Goal: Task Accomplishment & Management: Manage account settings

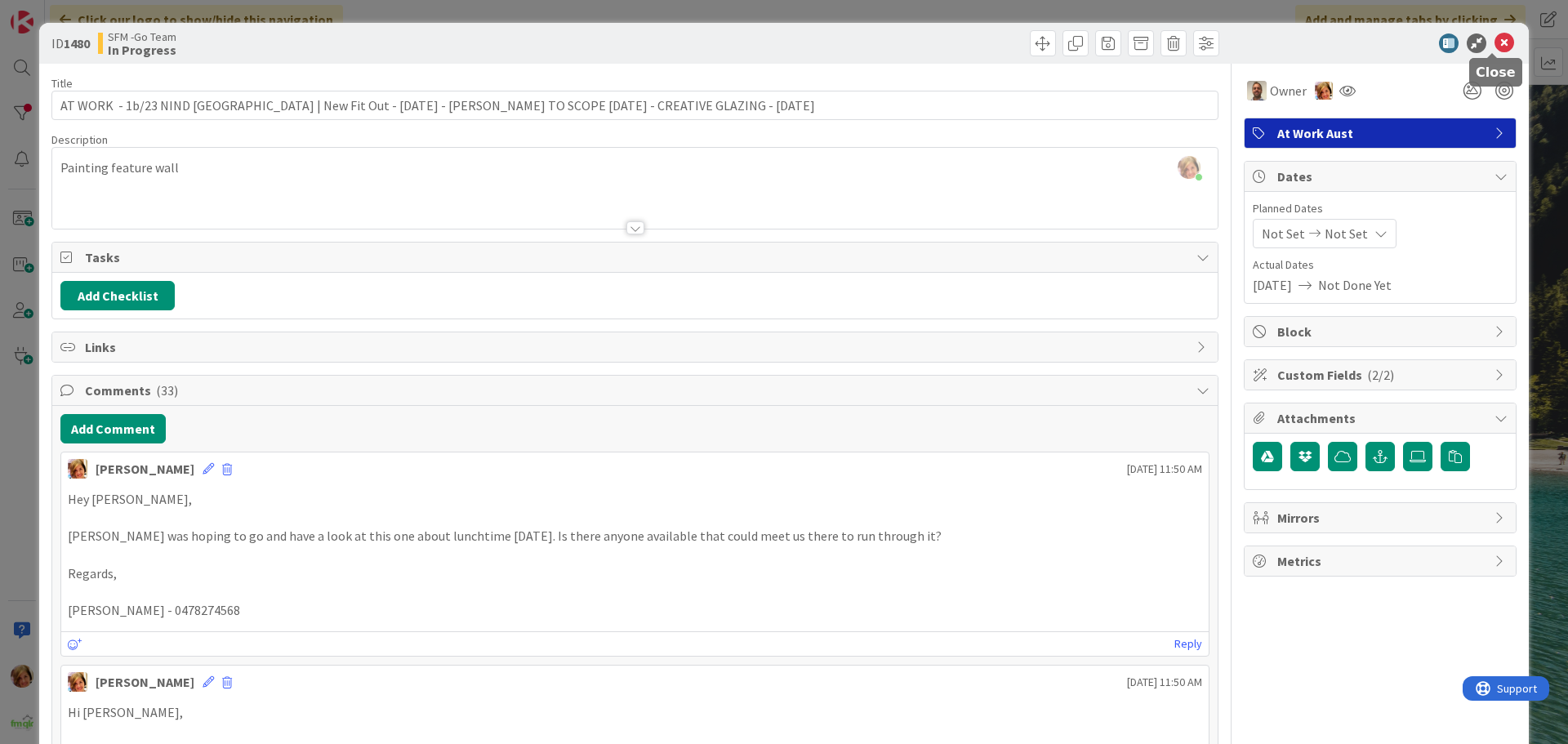
click at [1495, 40] on icon at bounding box center [1504, 43] width 20 height 20
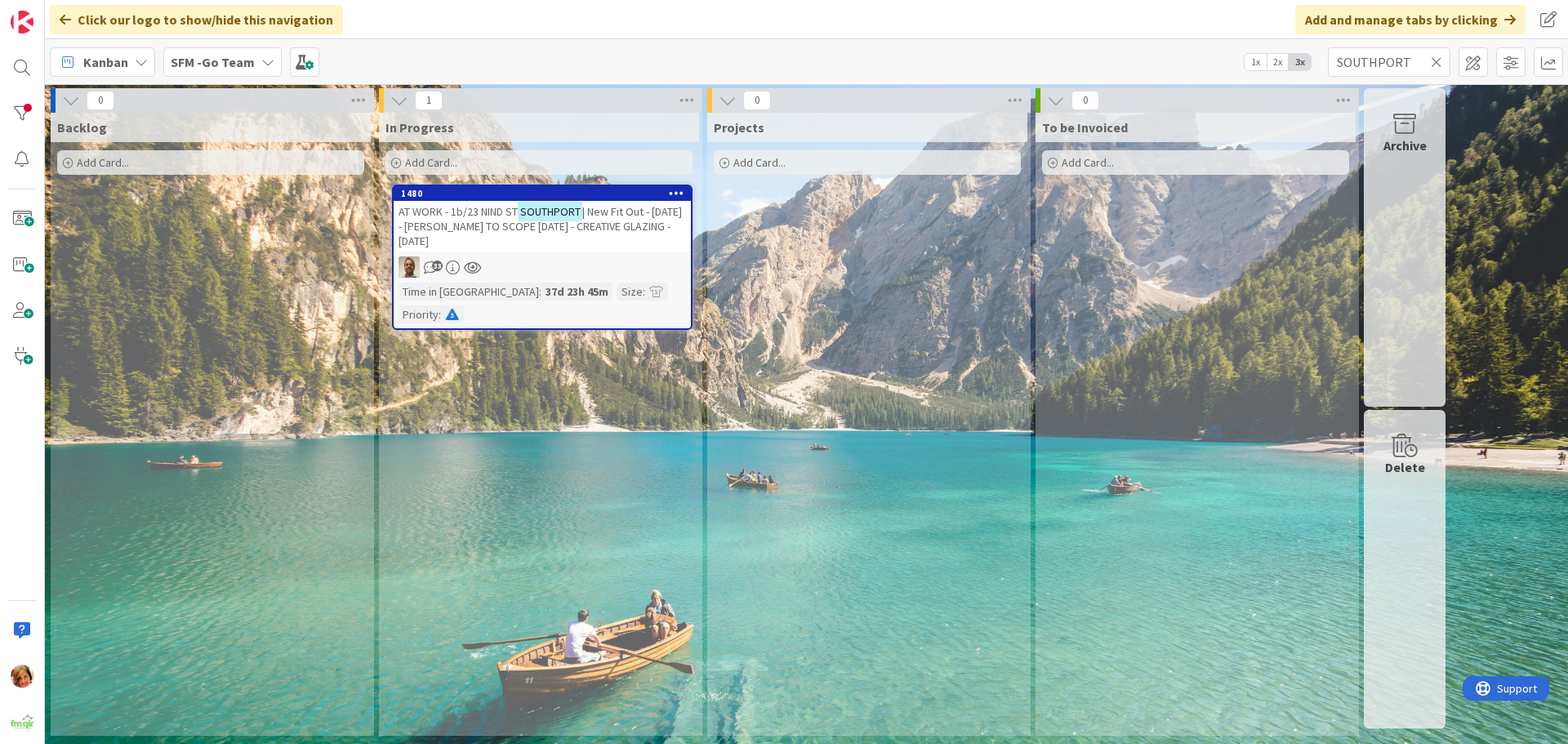
click at [1437, 57] on icon at bounding box center [1436, 62] width 11 height 15
click at [1437, 57] on input "text" at bounding box center [1389, 61] width 122 height 29
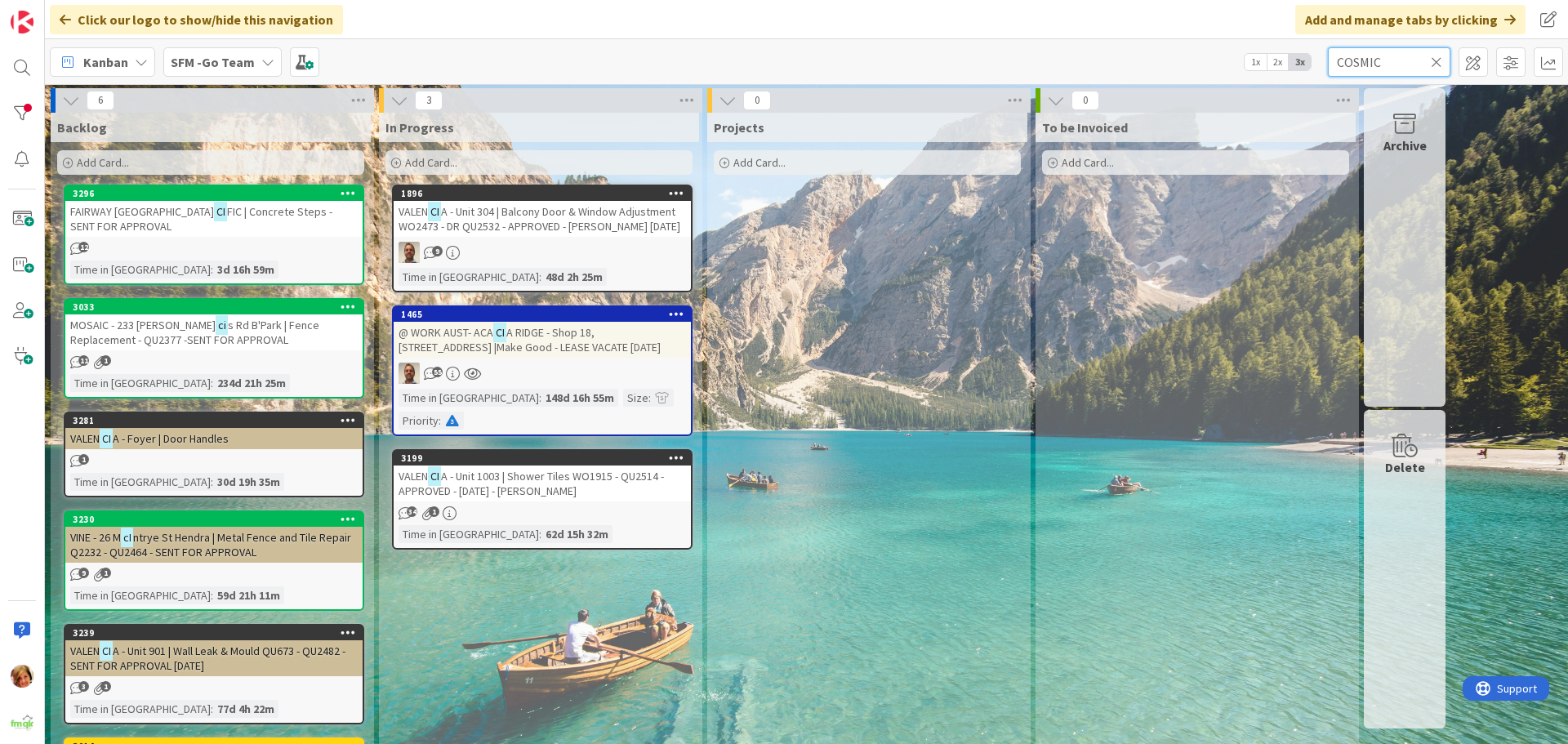
type input "COSMIC"
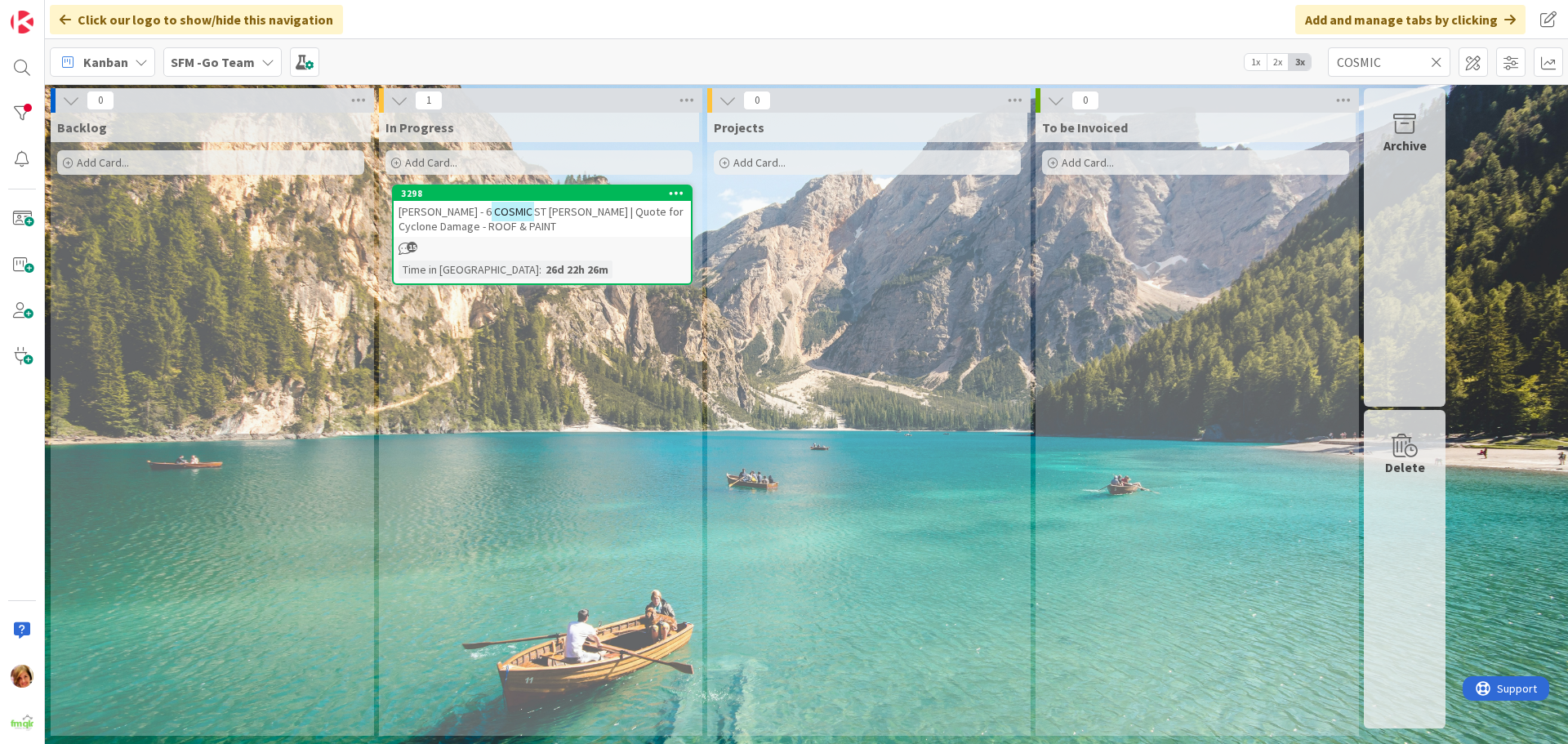
click at [606, 212] on span "ST [PERSON_NAME] | Quote for Cyclone Damage - ROOF & PAINT" at bounding box center [541, 218] width 285 height 29
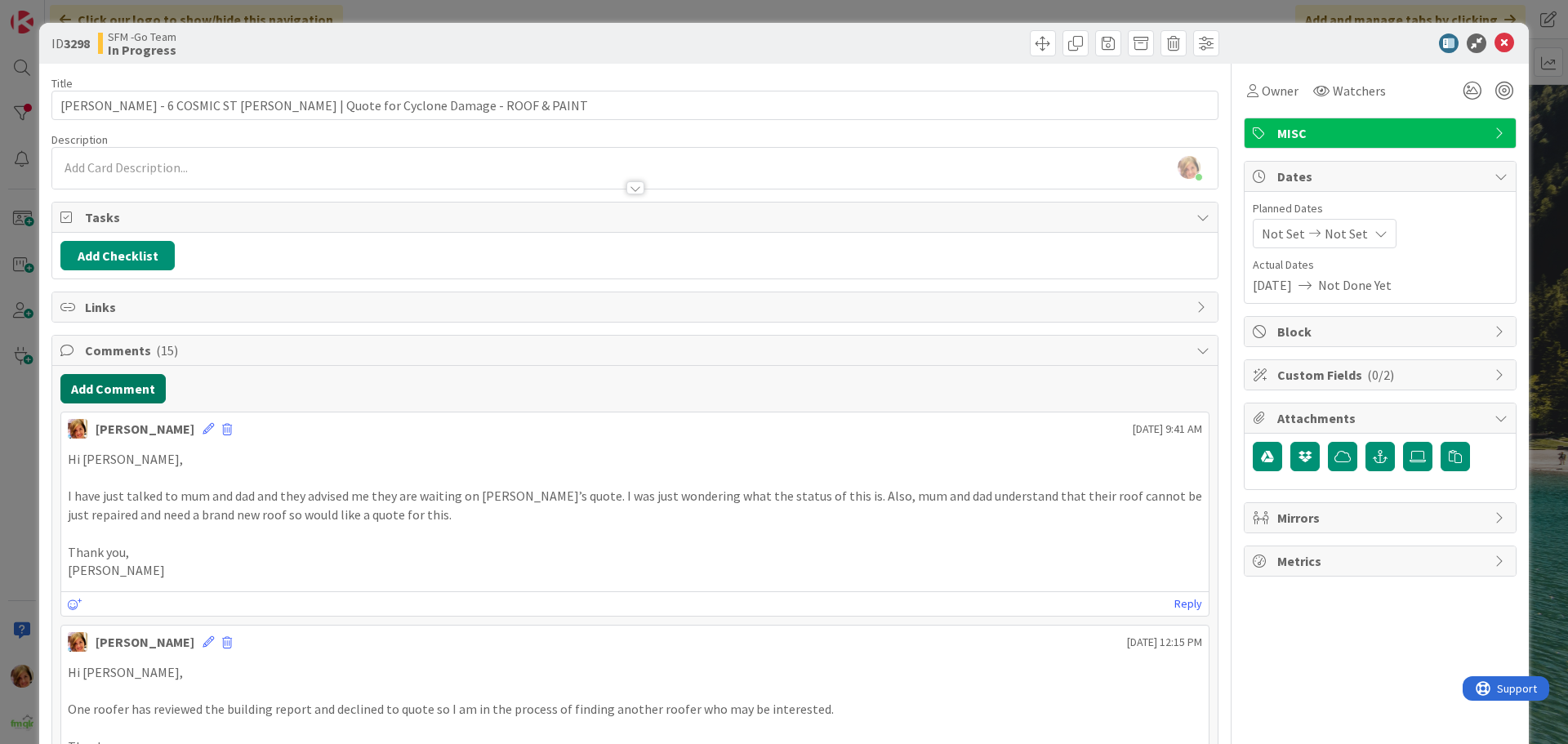
click at [65, 390] on button "Add Comment" at bounding box center [113, 388] width 105 height 29
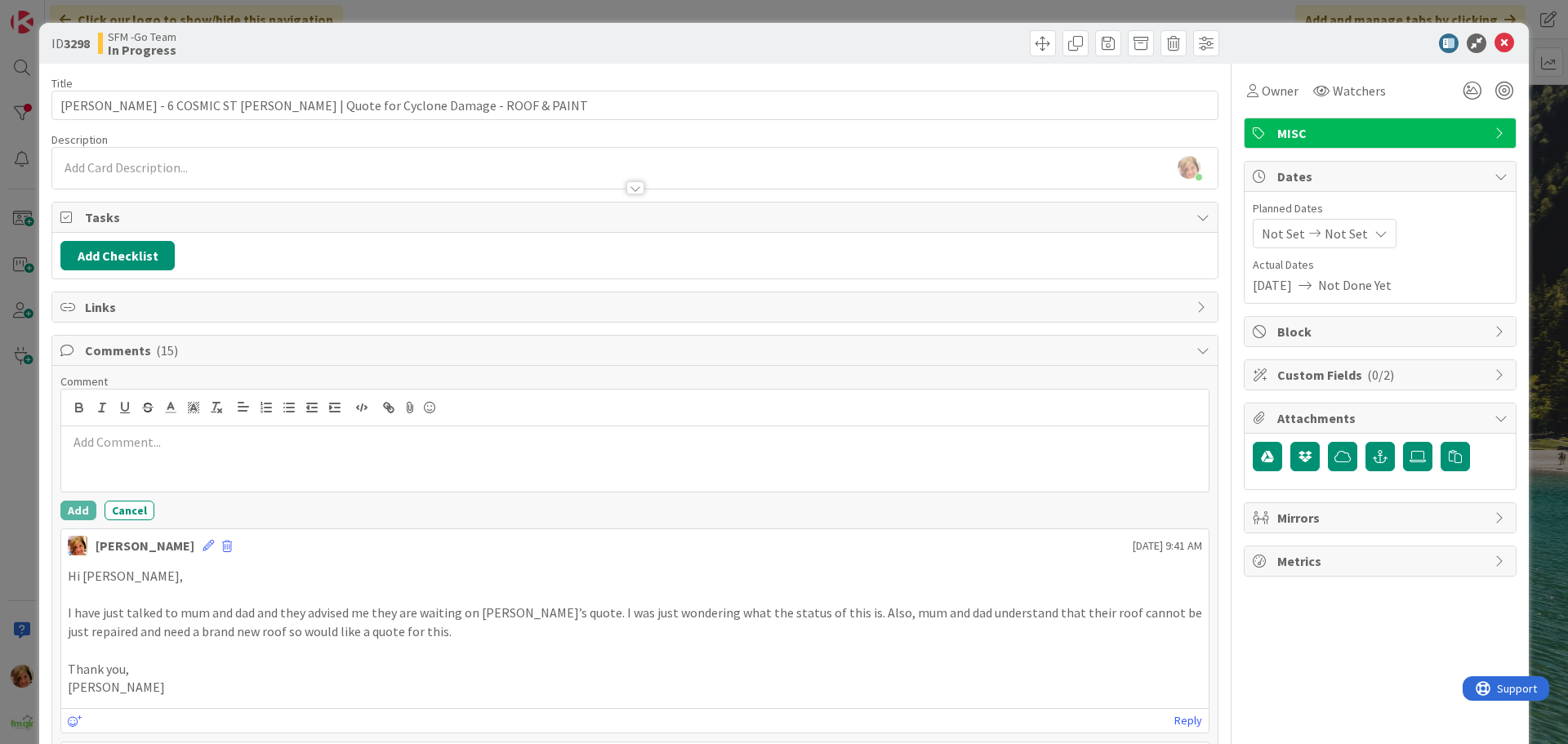
click at [187, 427] on div at bounding box center [635, 459] width 1148 height 65
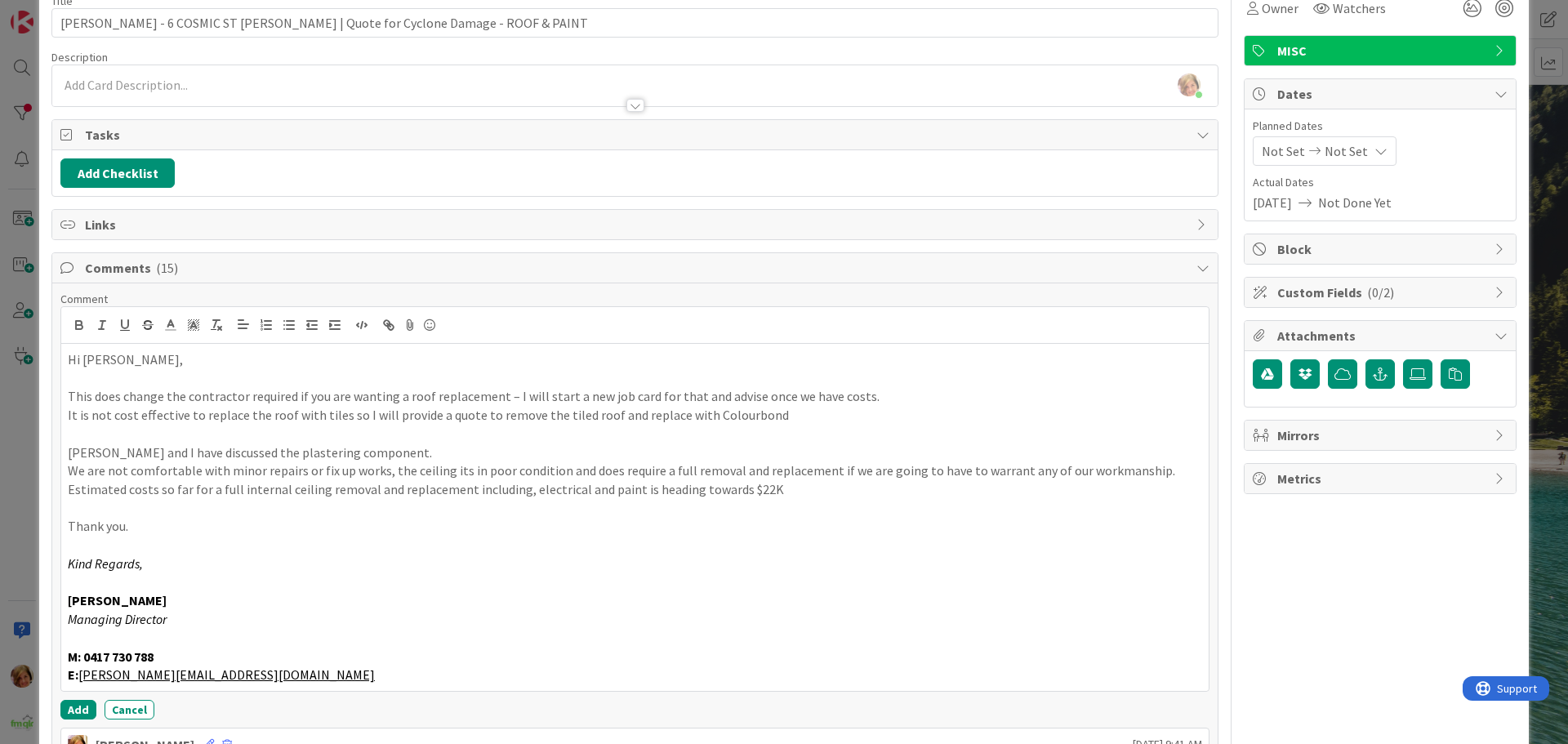
scroll to position [267, 0]
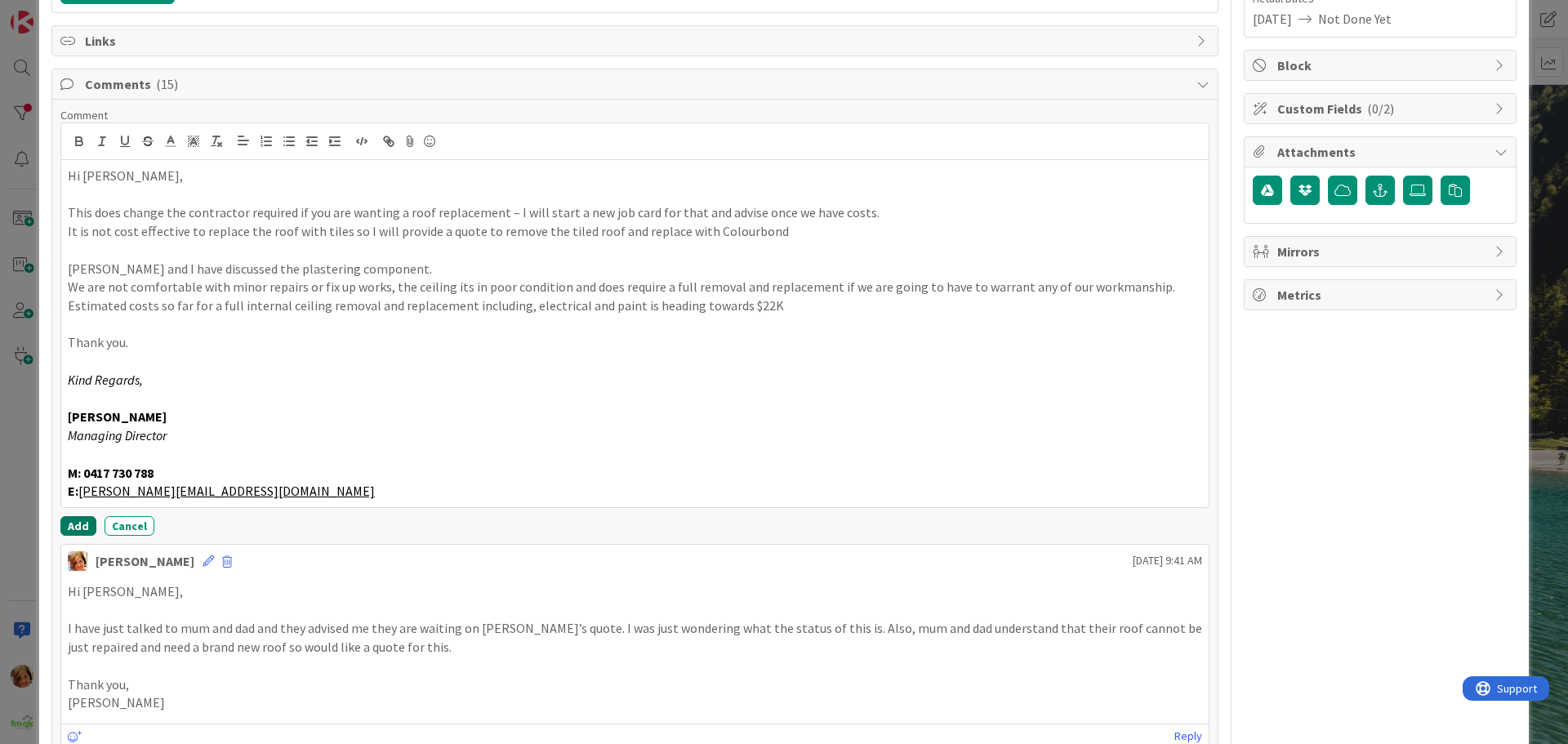
click at [72, 517] on button "Add" at bounding box center [78, 526] width 36 height 20
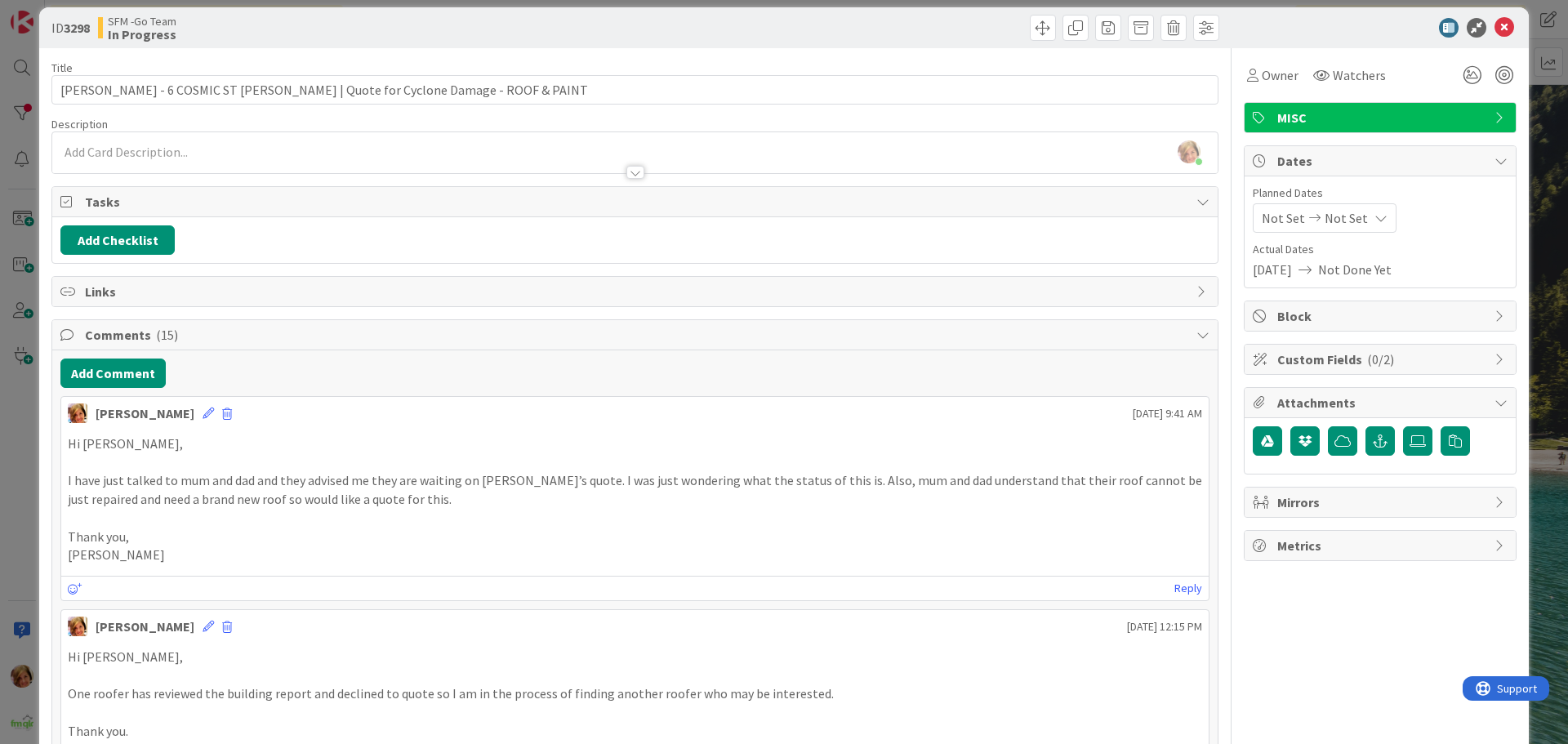
scroll to position [0, 0]
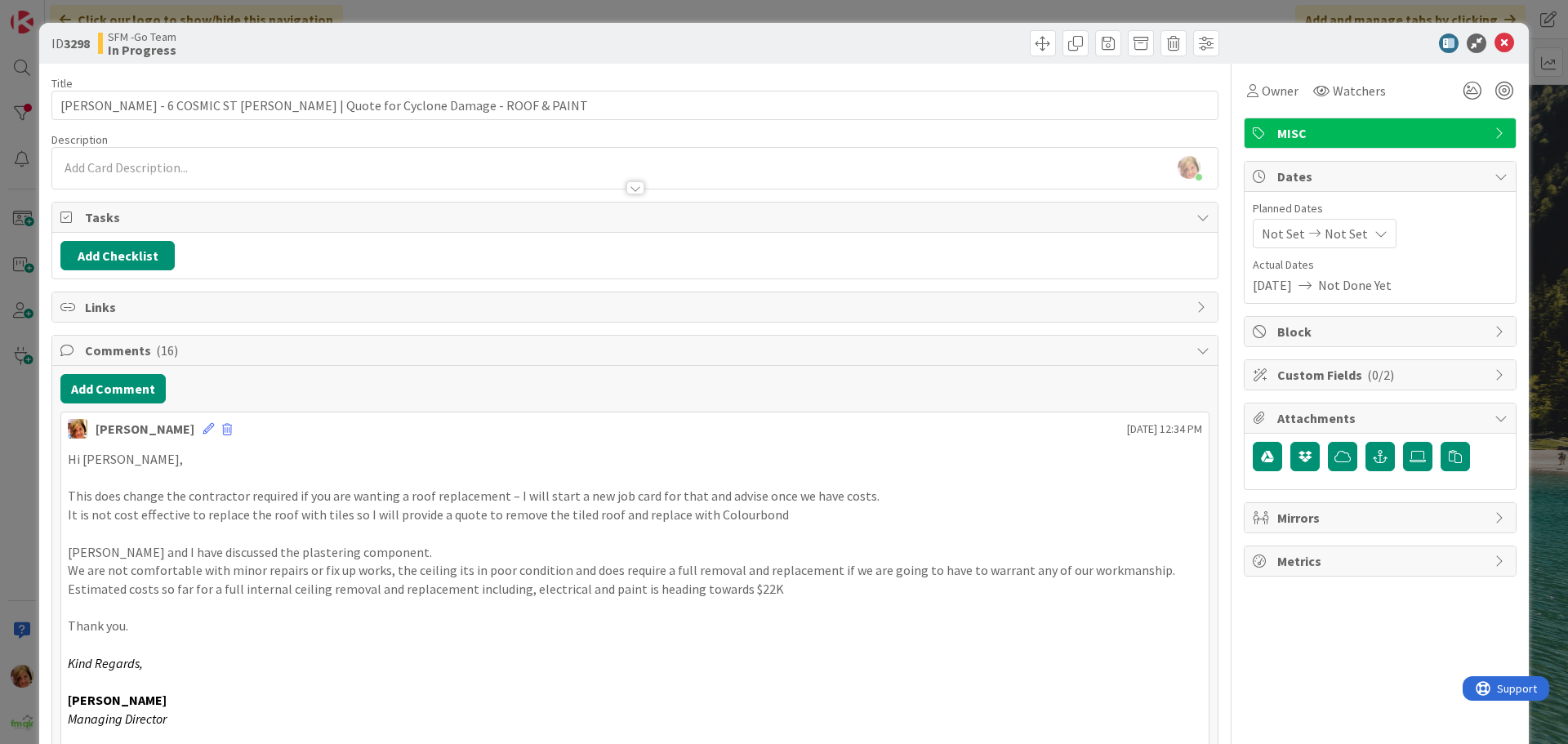
click at [1495, 40] on icon at bounding box center [1504, 43] width 20 height 20
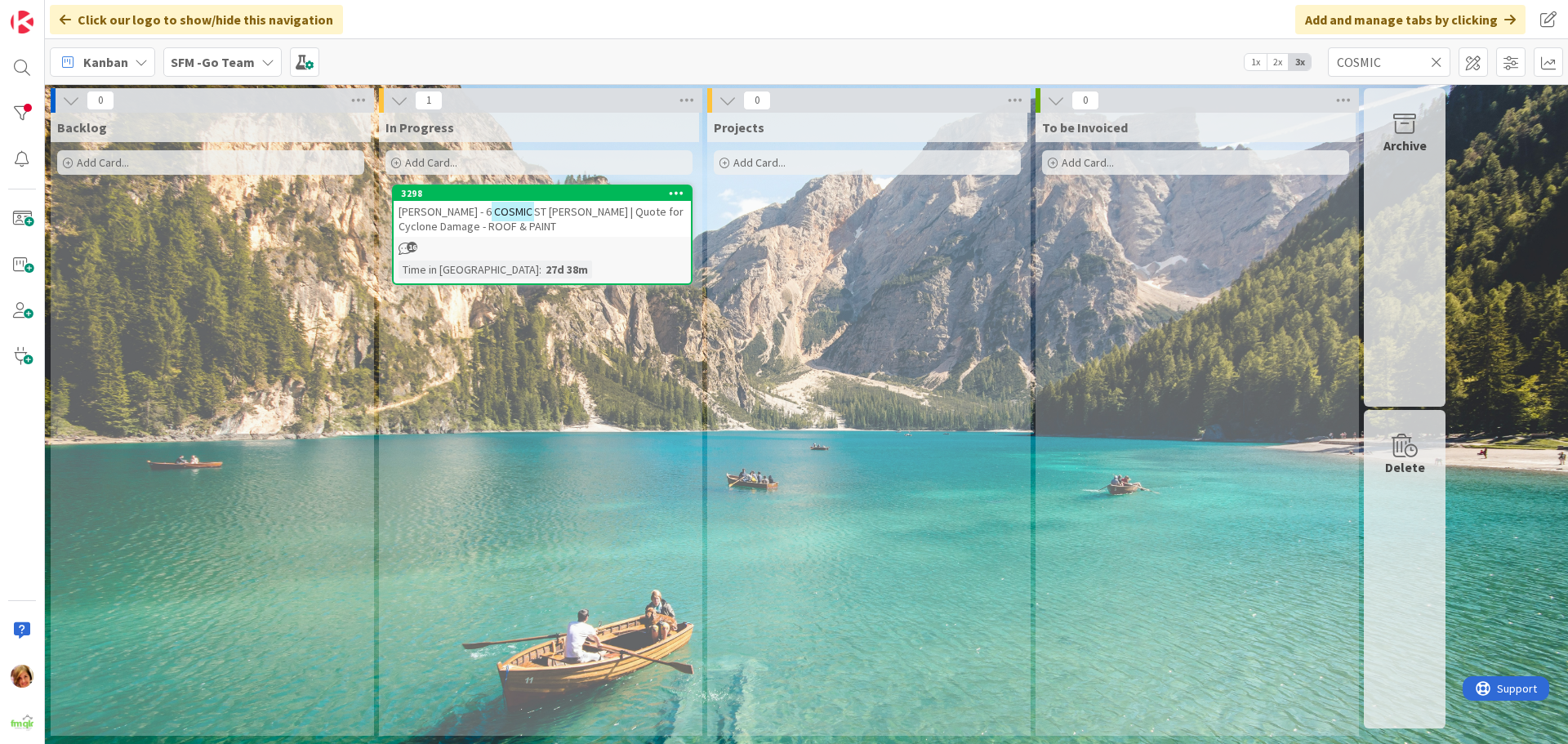
click at [1435, 60] on icon at bounding box center [1436, 62] width 11 height 15
click at [1421, 60] on input "text" at bounding box center [1389, 61] width 122 height 29
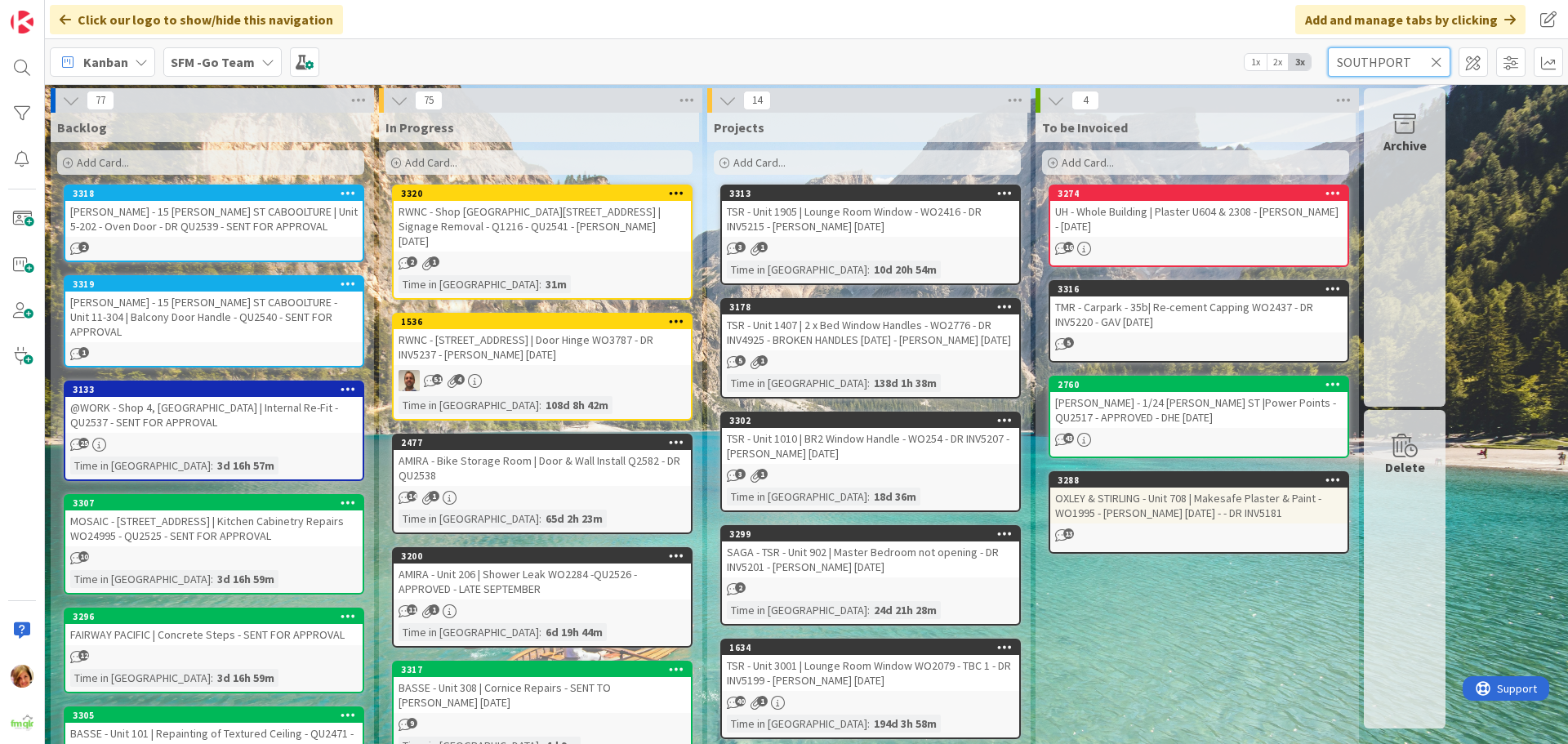
type input "SOUTHPORT"
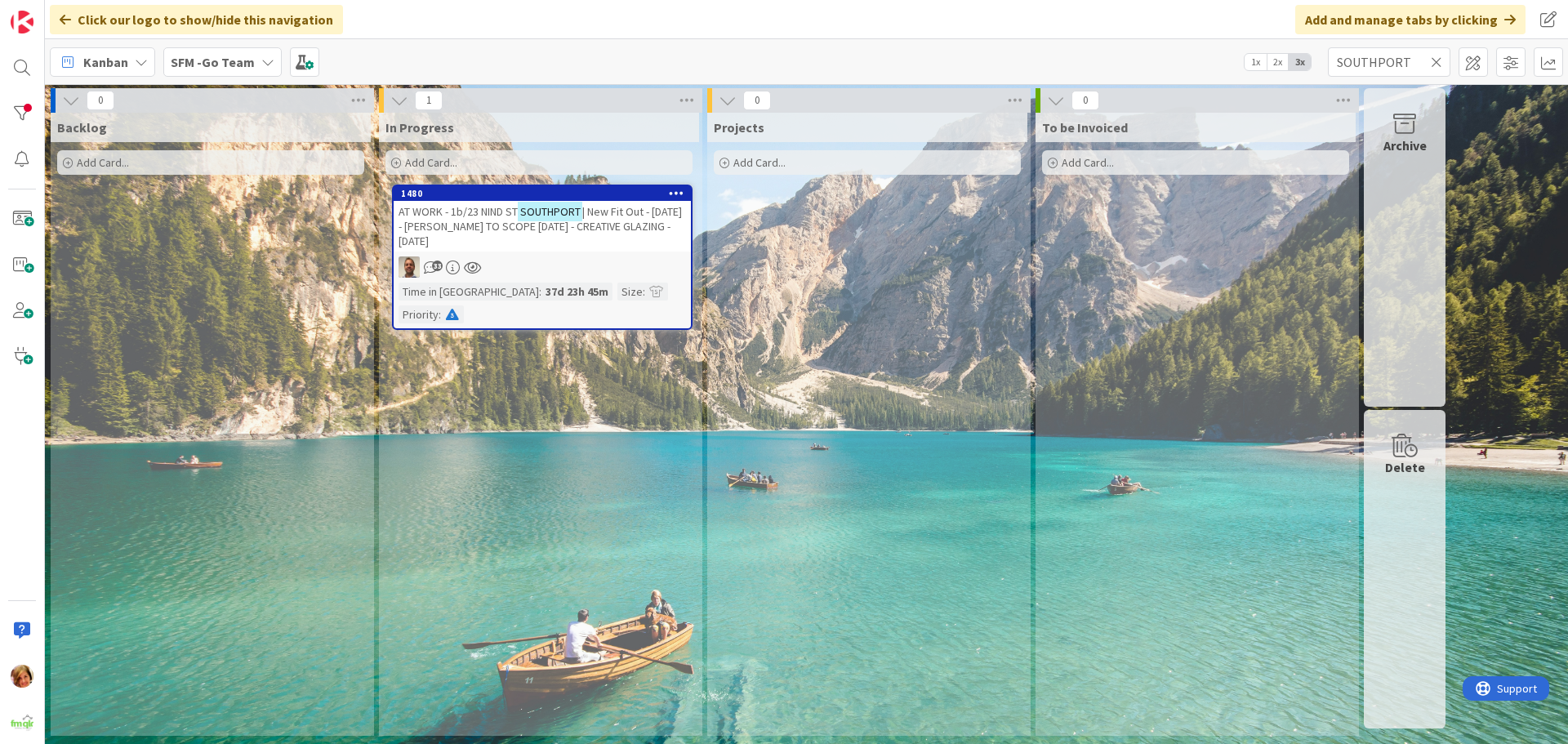
click at [483, 215] on span "AT WORK - 1b/23 NIND ST" at bounding box center [458, 212] width 120 height 15
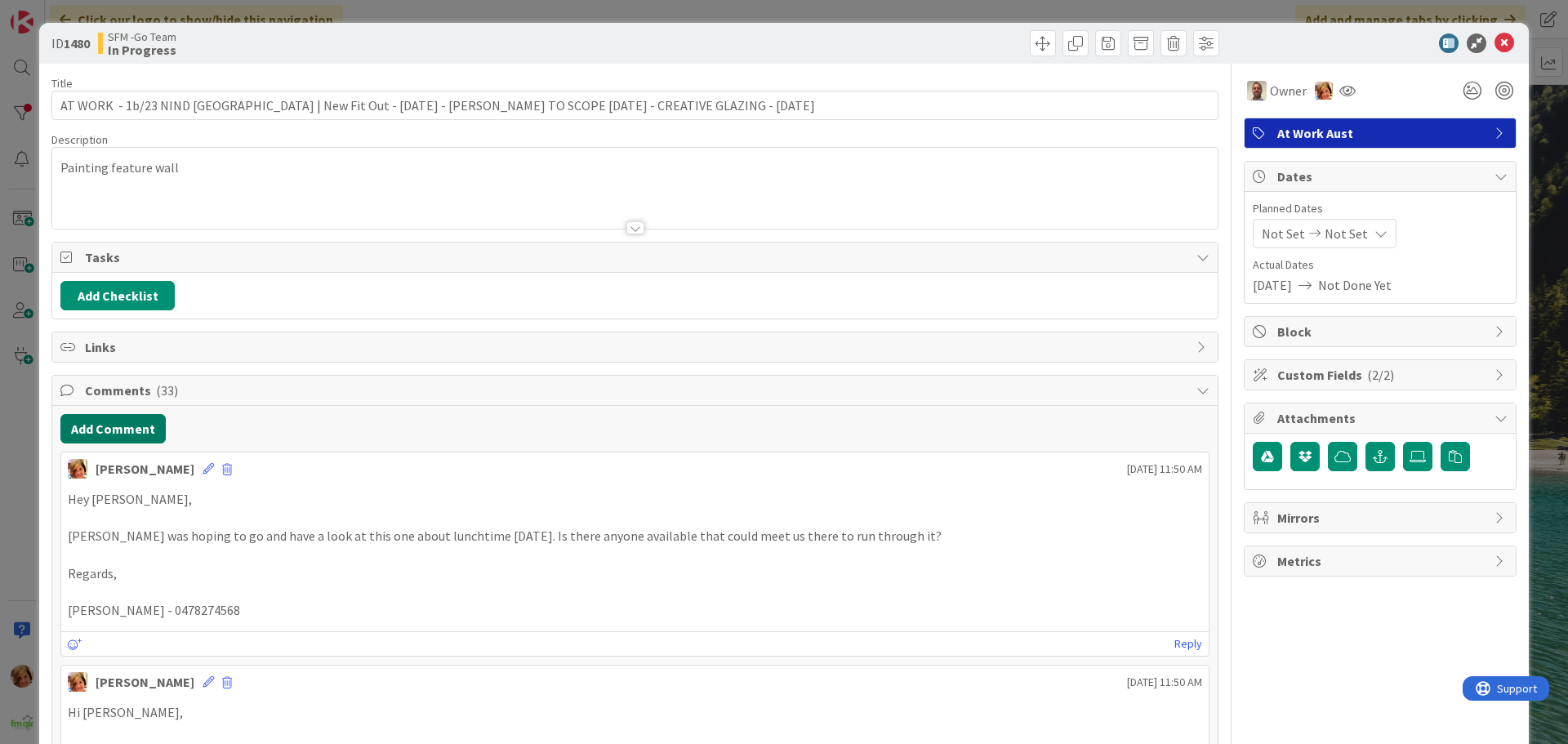
click at [121, 424] on button "Add Comment" at bounding box center [113, 429] width 105 height 29
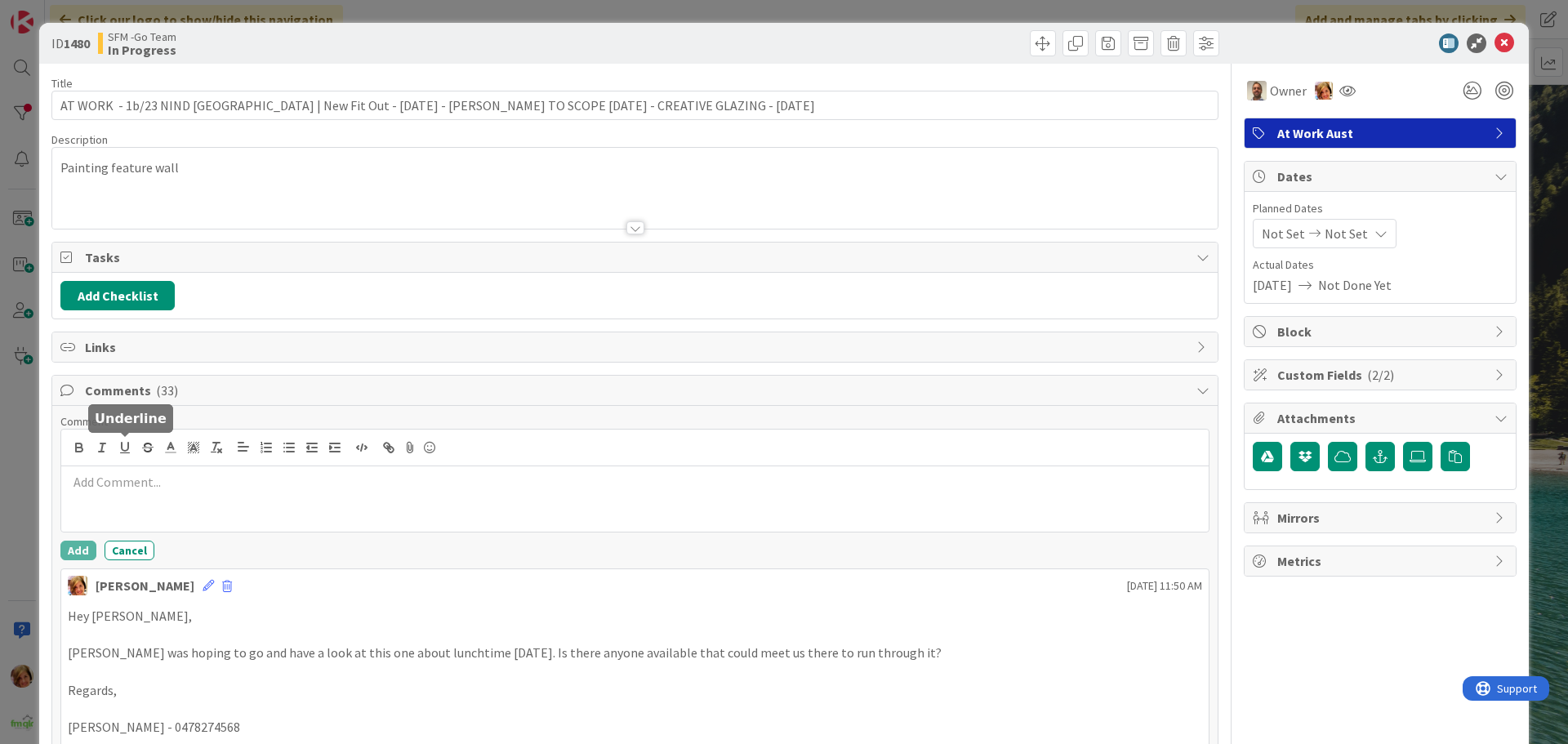
click at [148, 485] on p at bounding box center [635, 482] width 1135 height 19
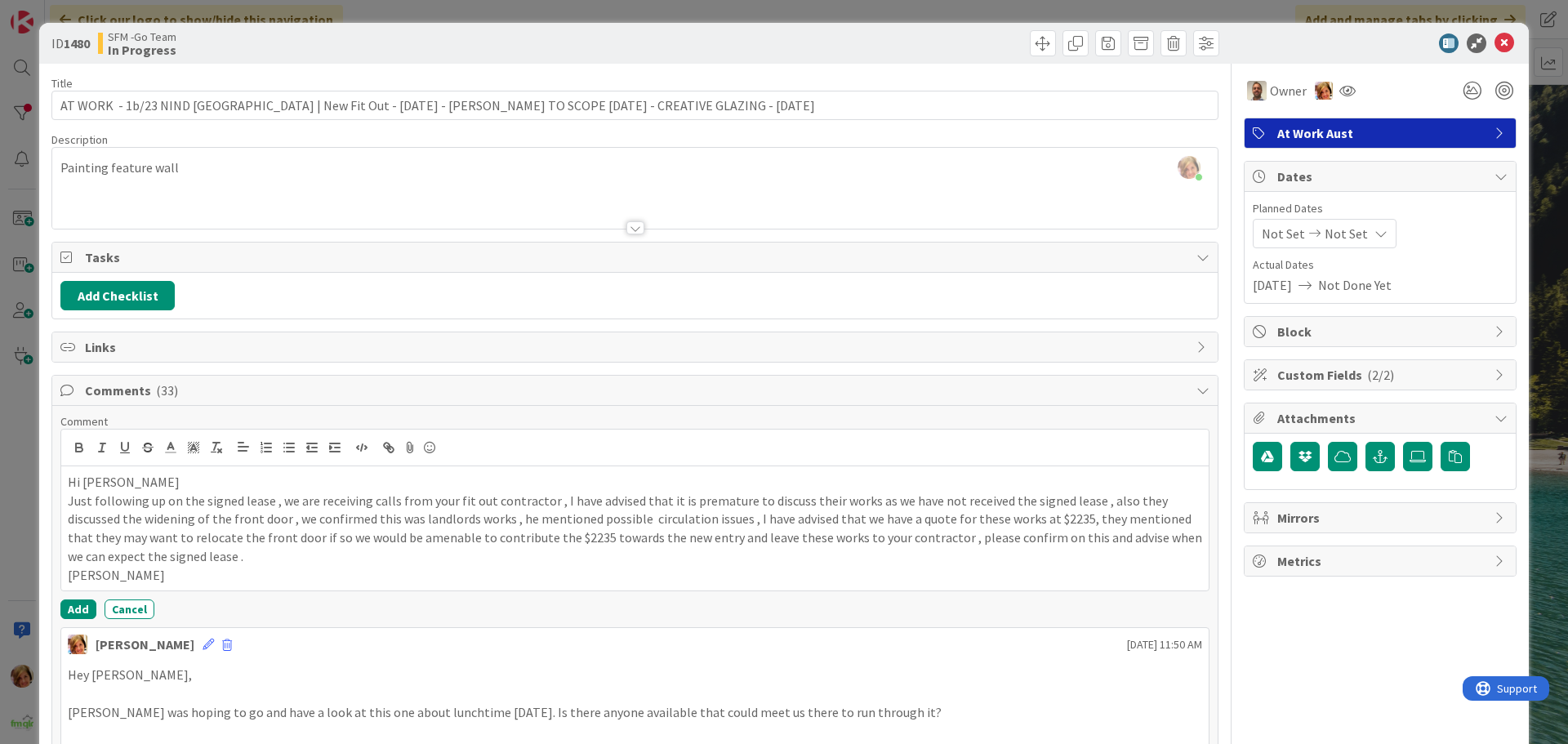
click at [66, 483] on div "Hi [PERSON_NAME] Just following up on the signed lease , we are receiving calls…" at bounding box center [635, 528] width 1148 height 124
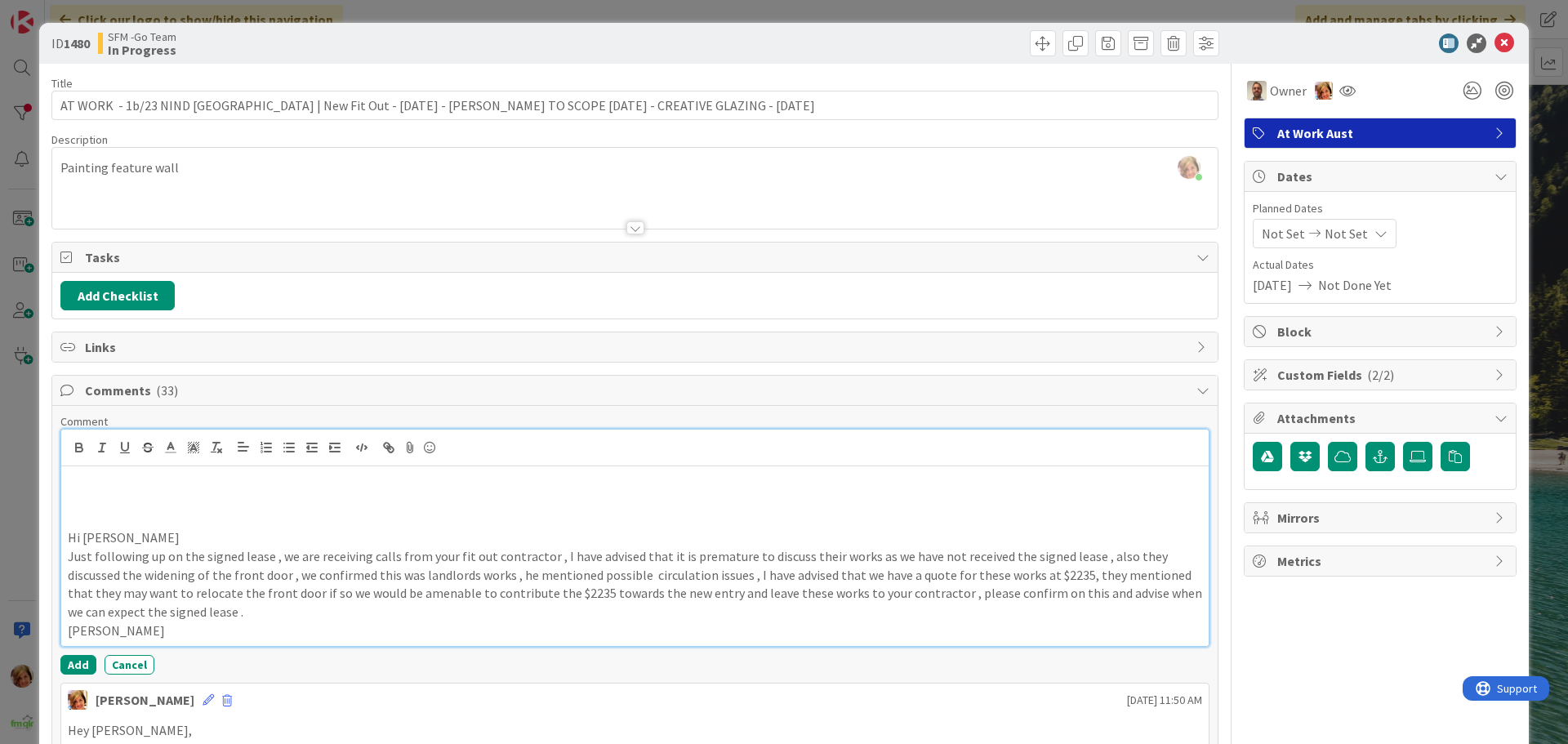
click at [97, 485] on p at bounding box center [635, 482] width 1135 height 19
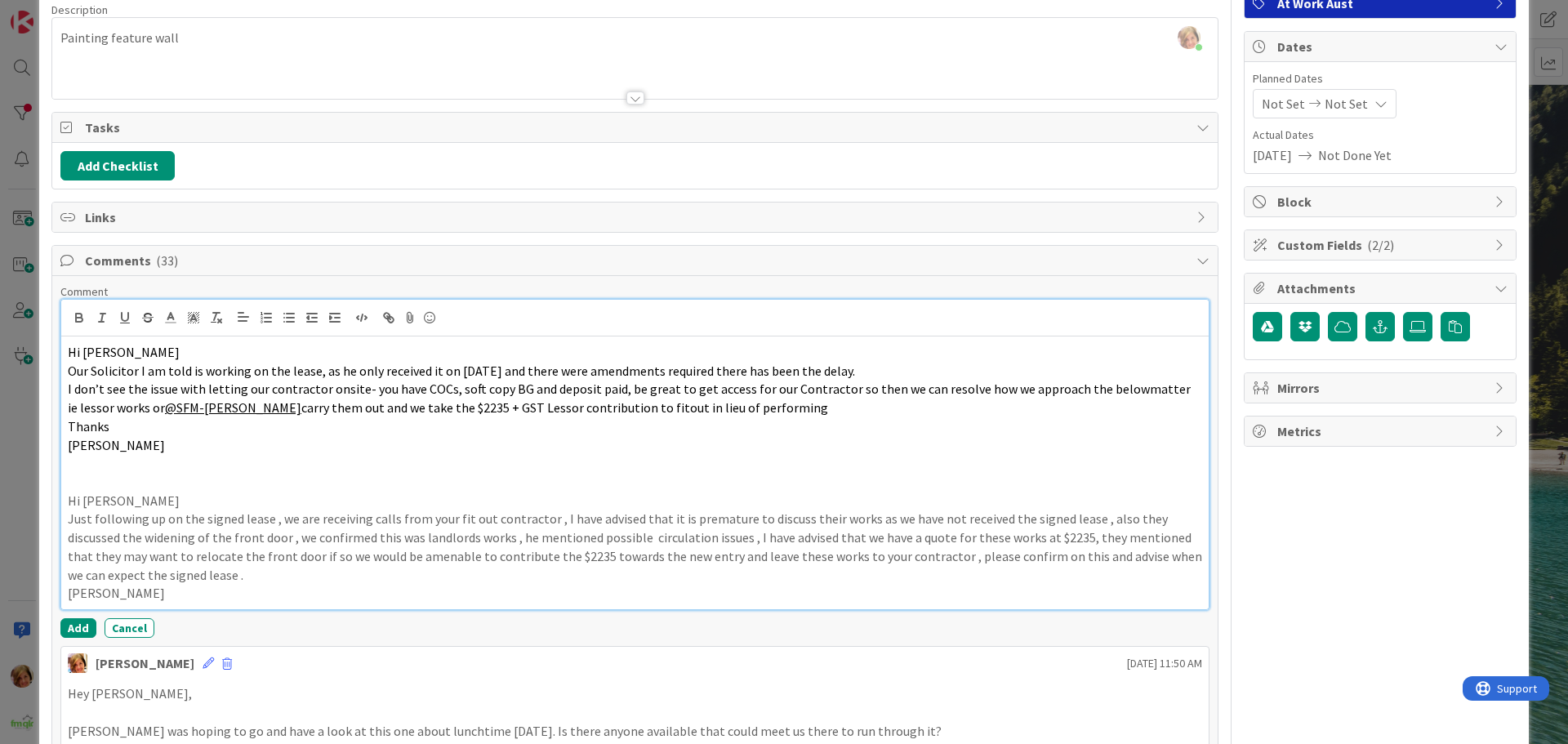
scroll to position [163, 0]
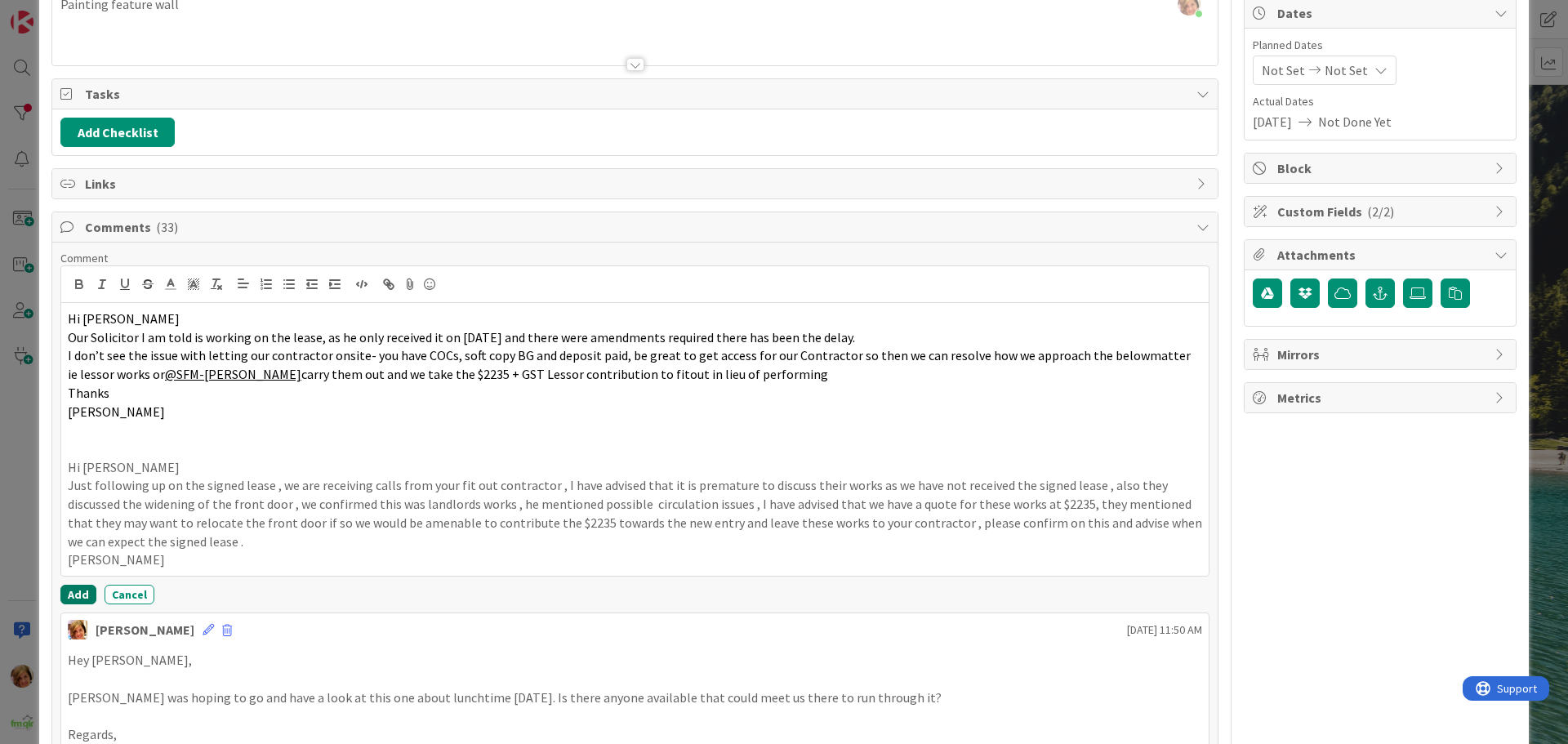
click at [77, 588] on button "Add" at bounding box center [78, 594] width 36 height 20
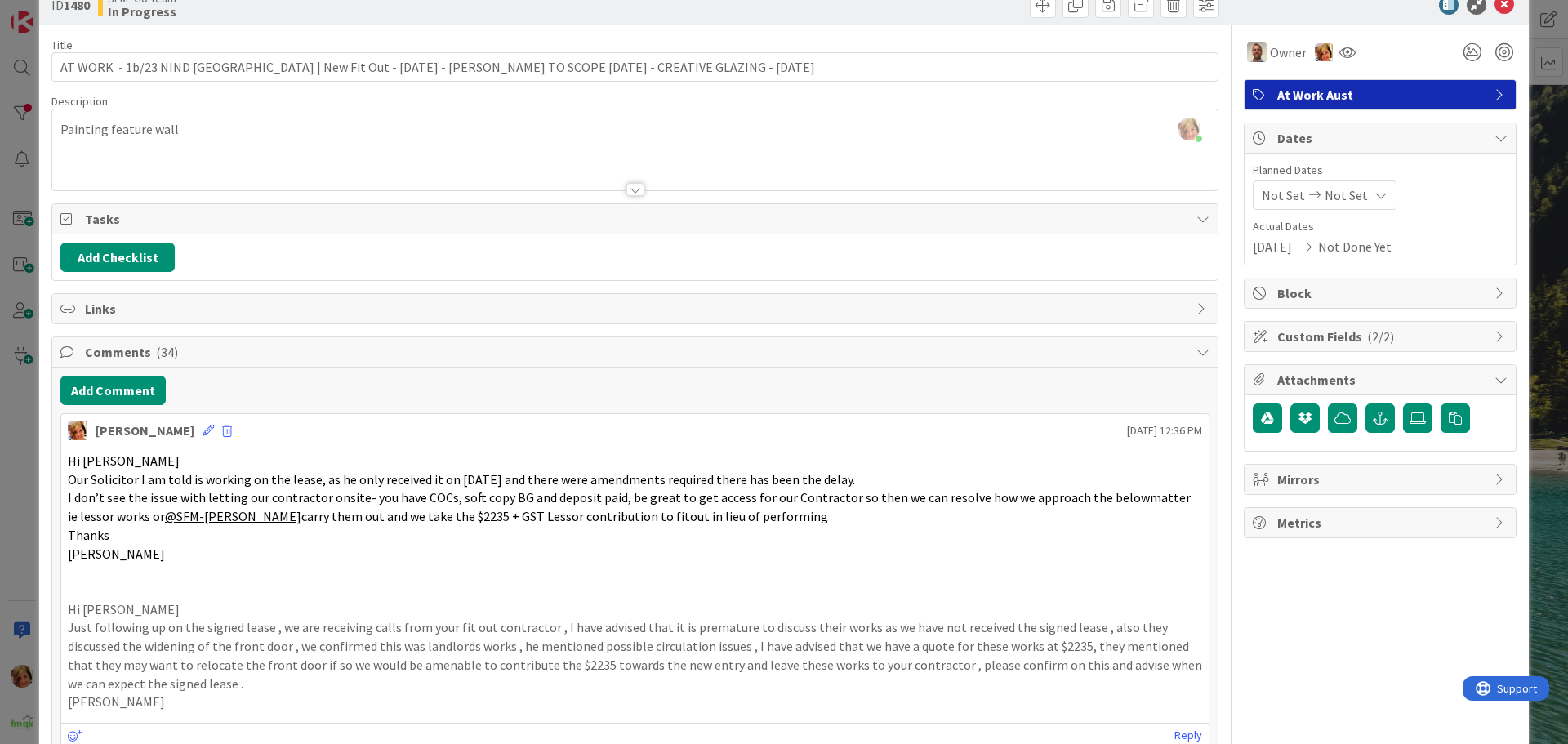
scroll to position [0, 0]
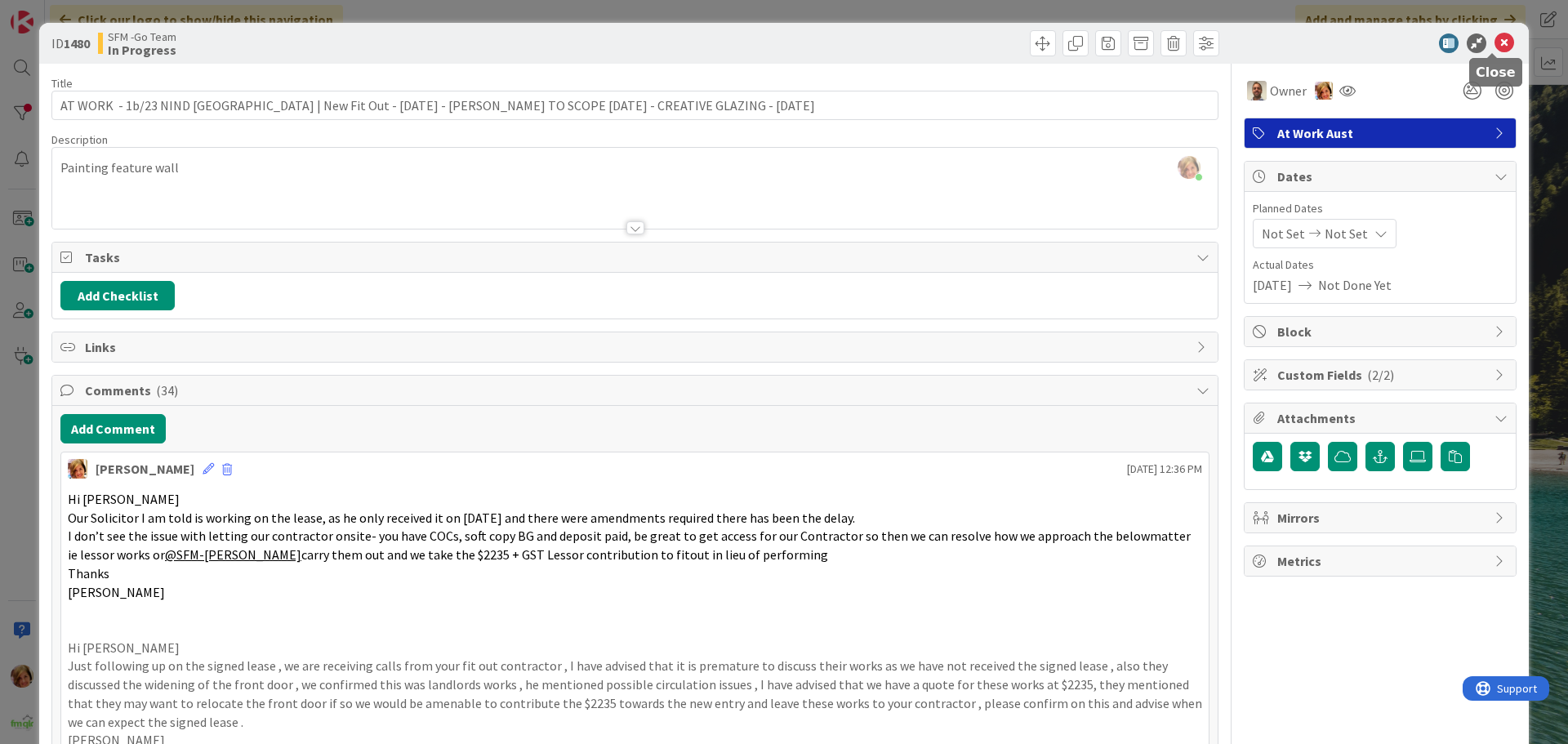
drag, startPoint x: 1495, startPoint y: 37, endPoint x: 1454, endPoint y: 54, distance: 44.4
click at [1495, 37] on icon at bounding box center [1504, 43] width 20 height 20
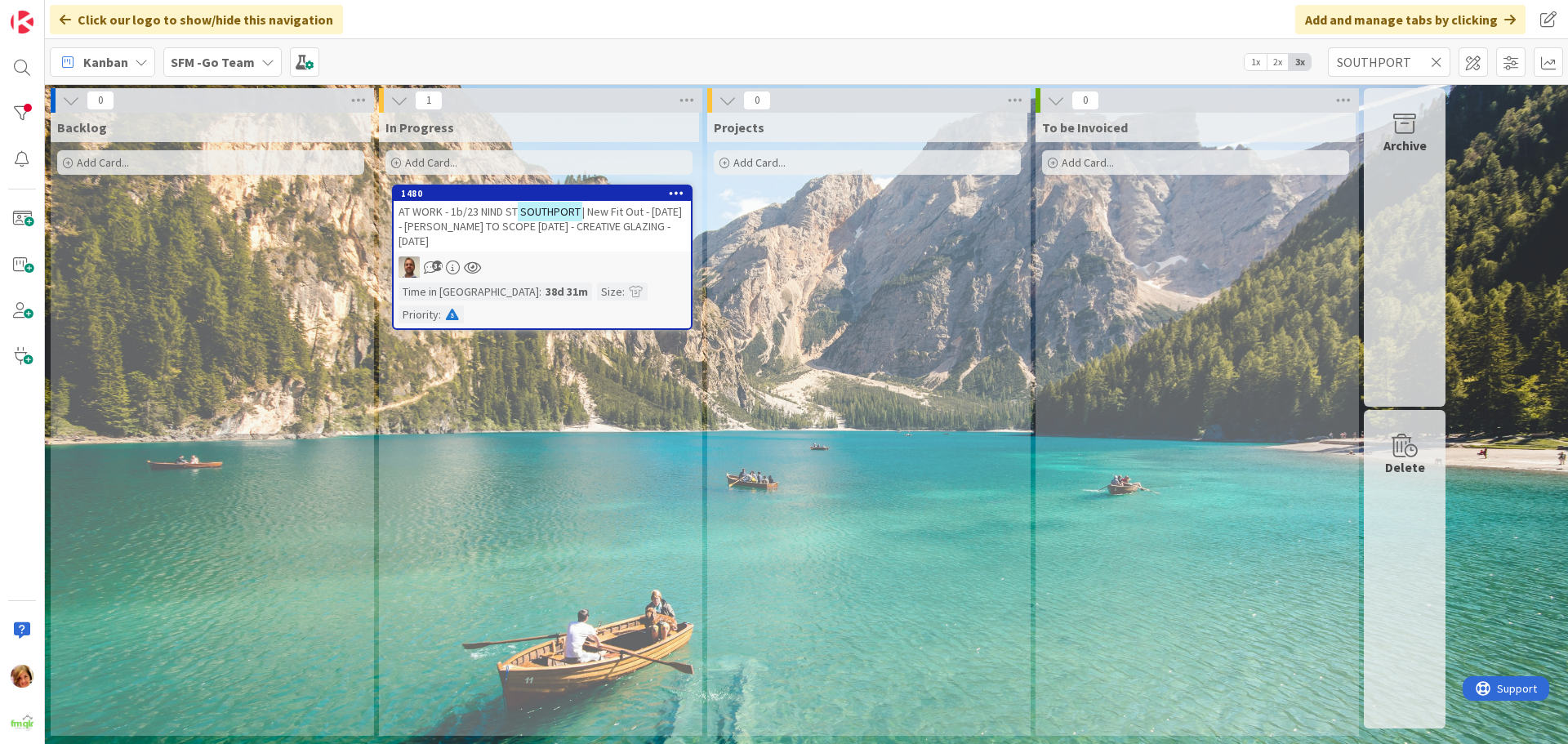
click at [1438, 63] on icon at bounding box center [1436, 62] width 11 height 15
click at [1435, 62] on input "text" at bounding box center [1389, 61] width 122 height 29
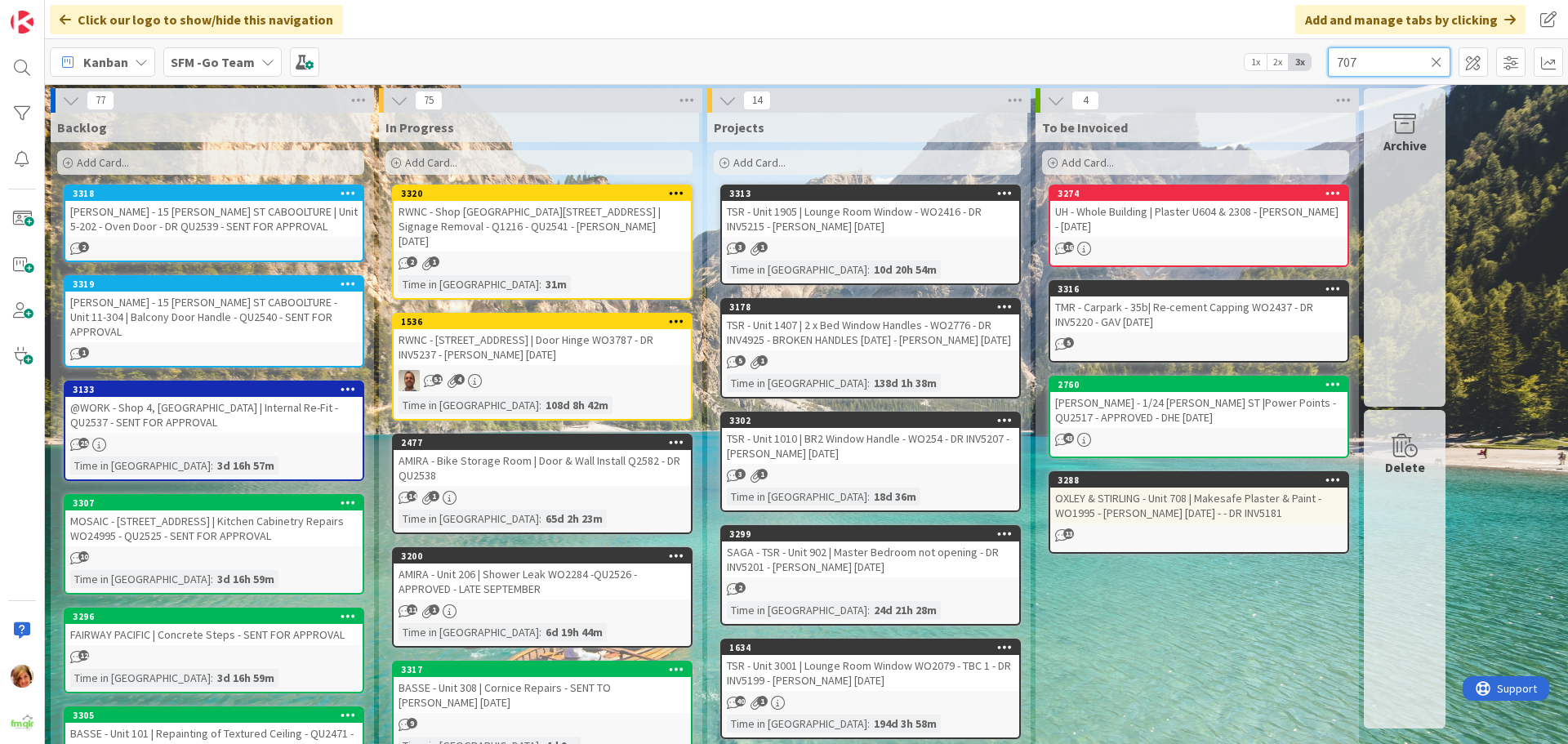
type input "707"
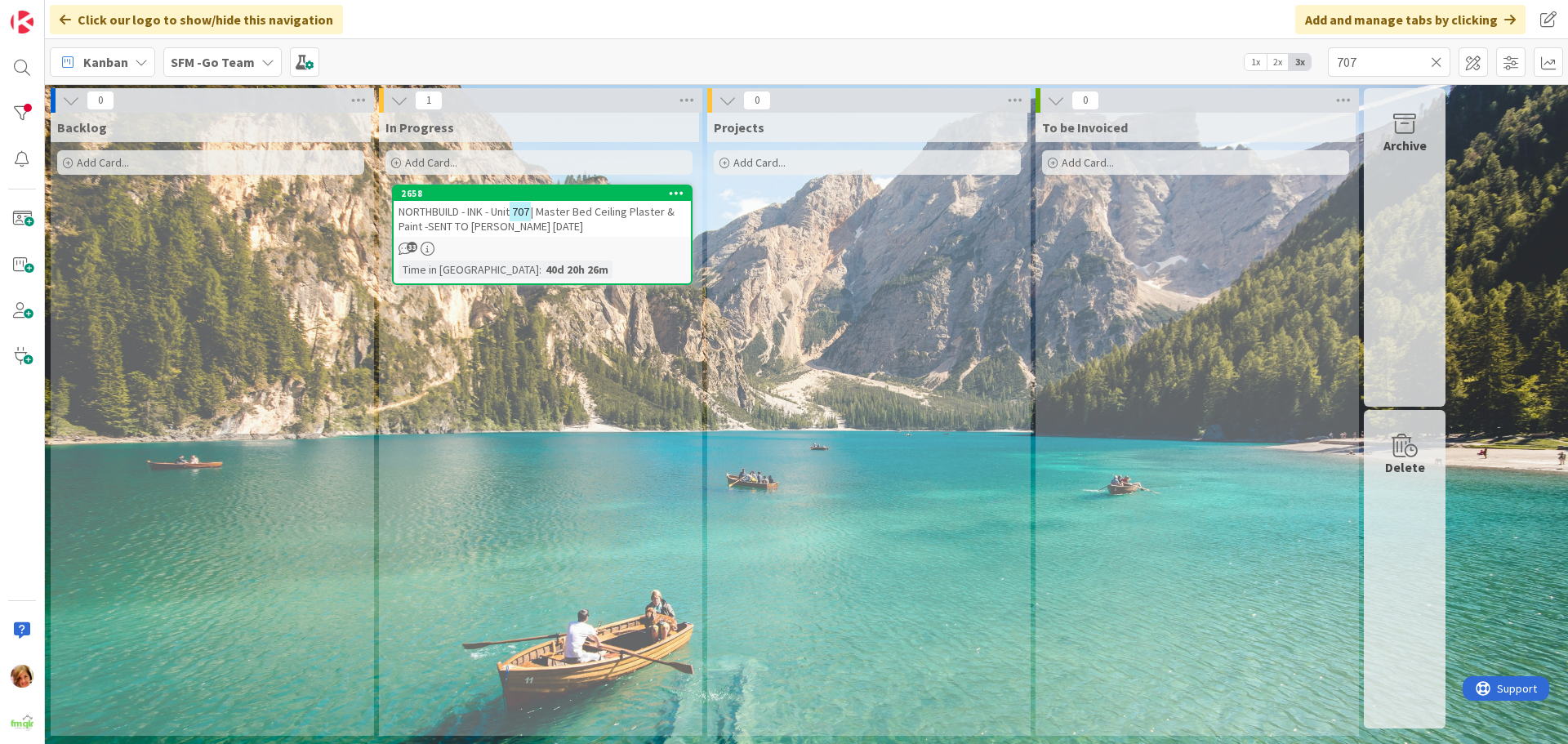
click at [454, 203] on div "NORTHBUILD - INK - Unit 707 | Master Bed Ceiling Plaster & Paint -SENT TO [PERS…" at bounding box center [542, 218] width 298 height 36
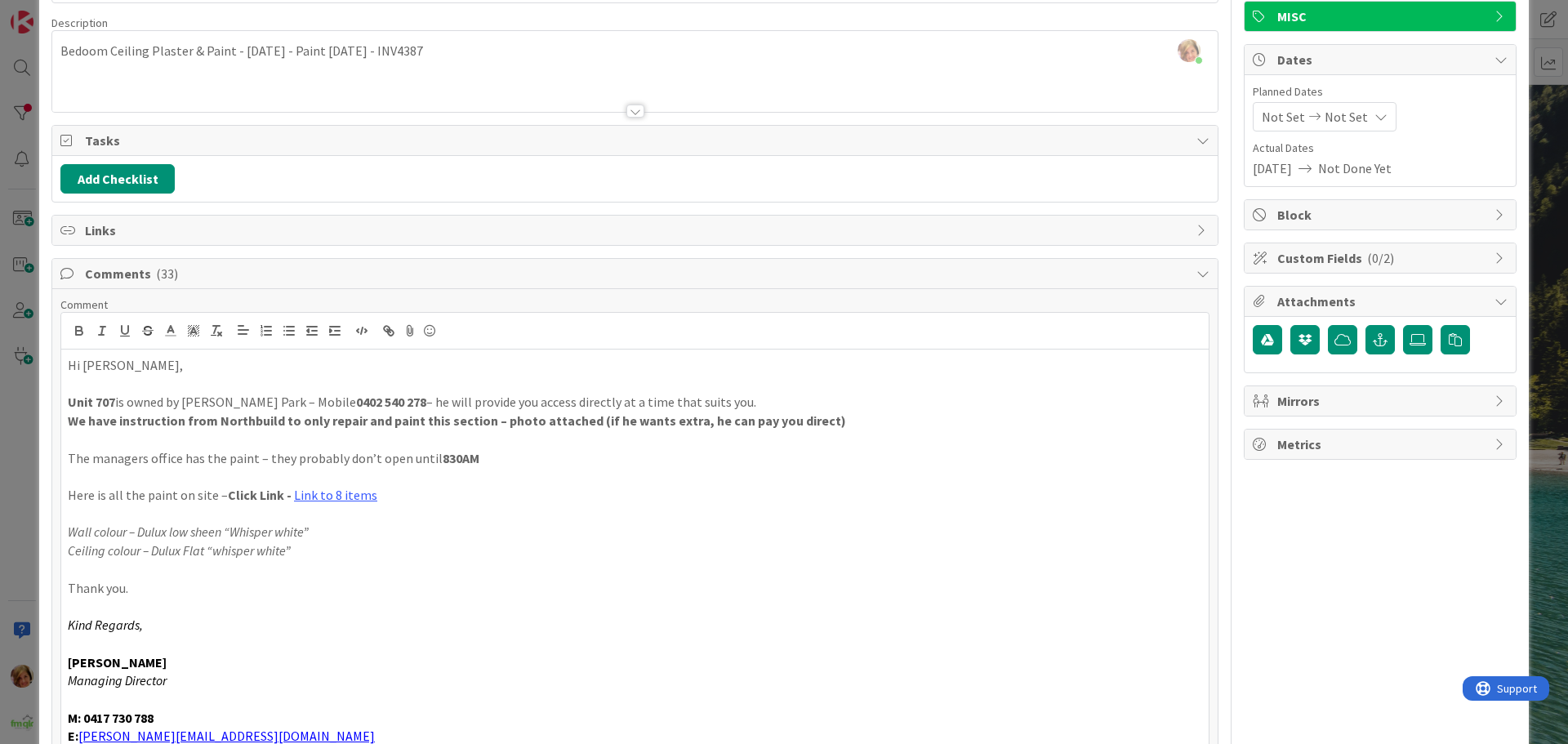
scroll to position [280, 0]
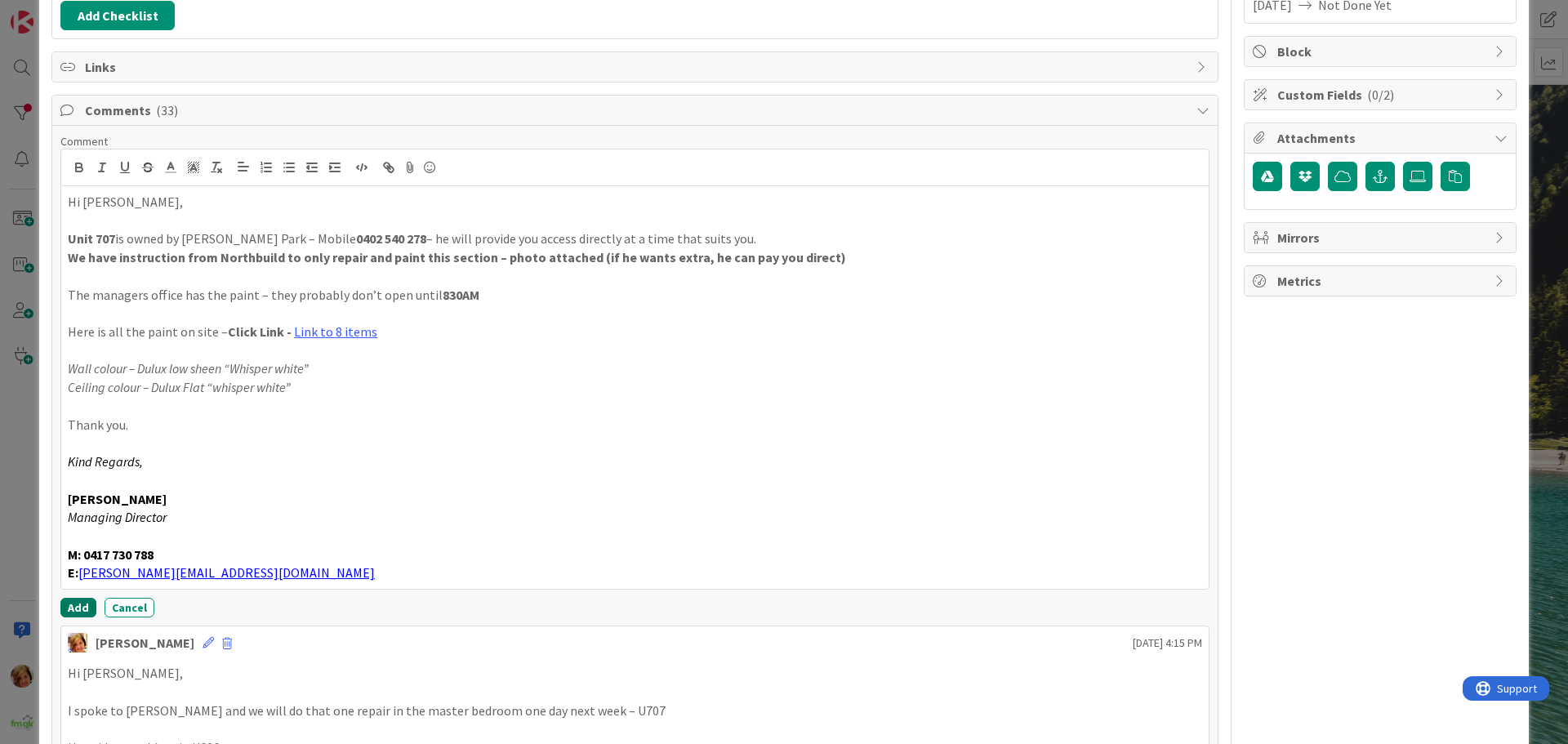
click at [75, 608] on button "Add" at bounding box center [78, 607] width 36 height 20
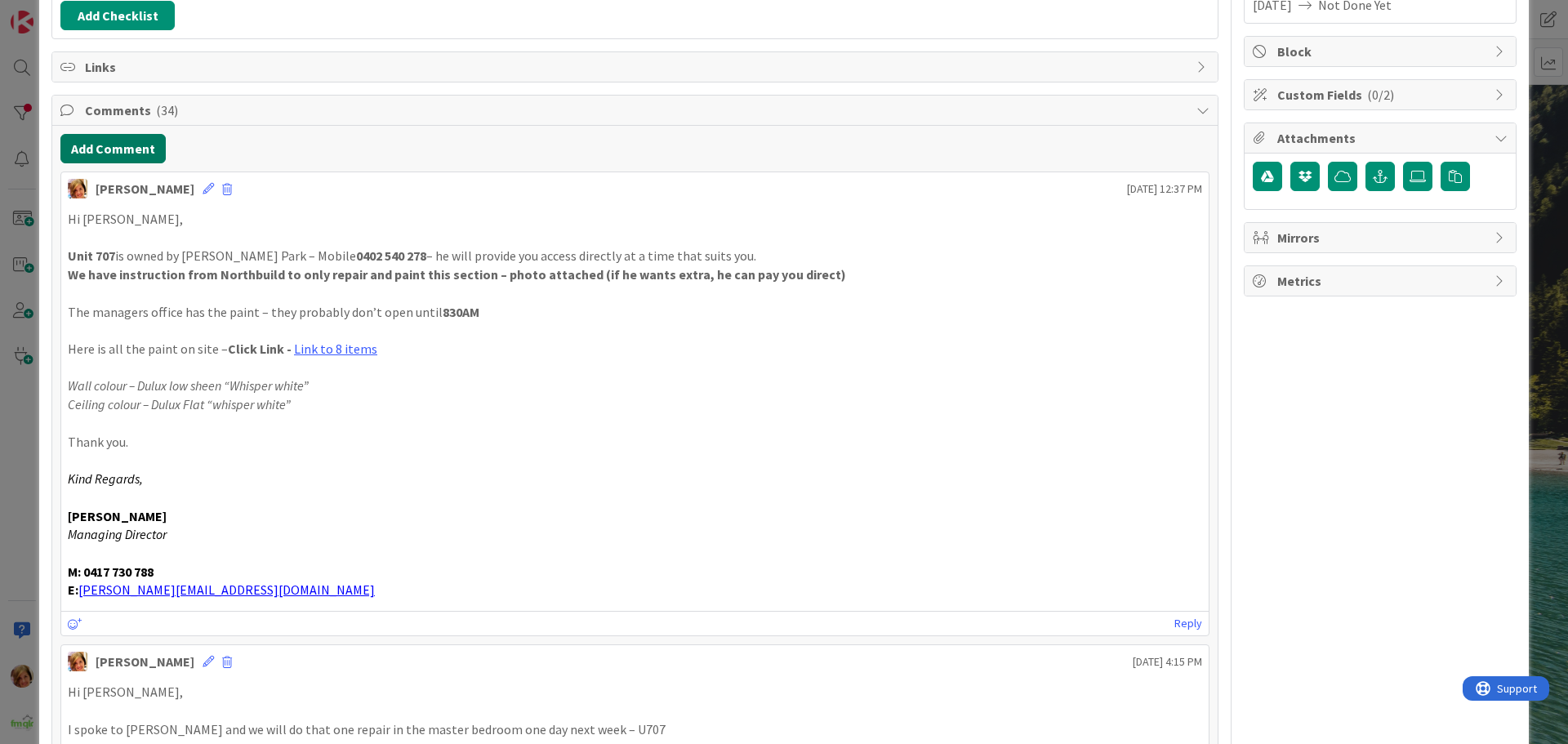
click at [126, 148] on button "Add Comment" at bounding box center [113, 148] width 105 height 29
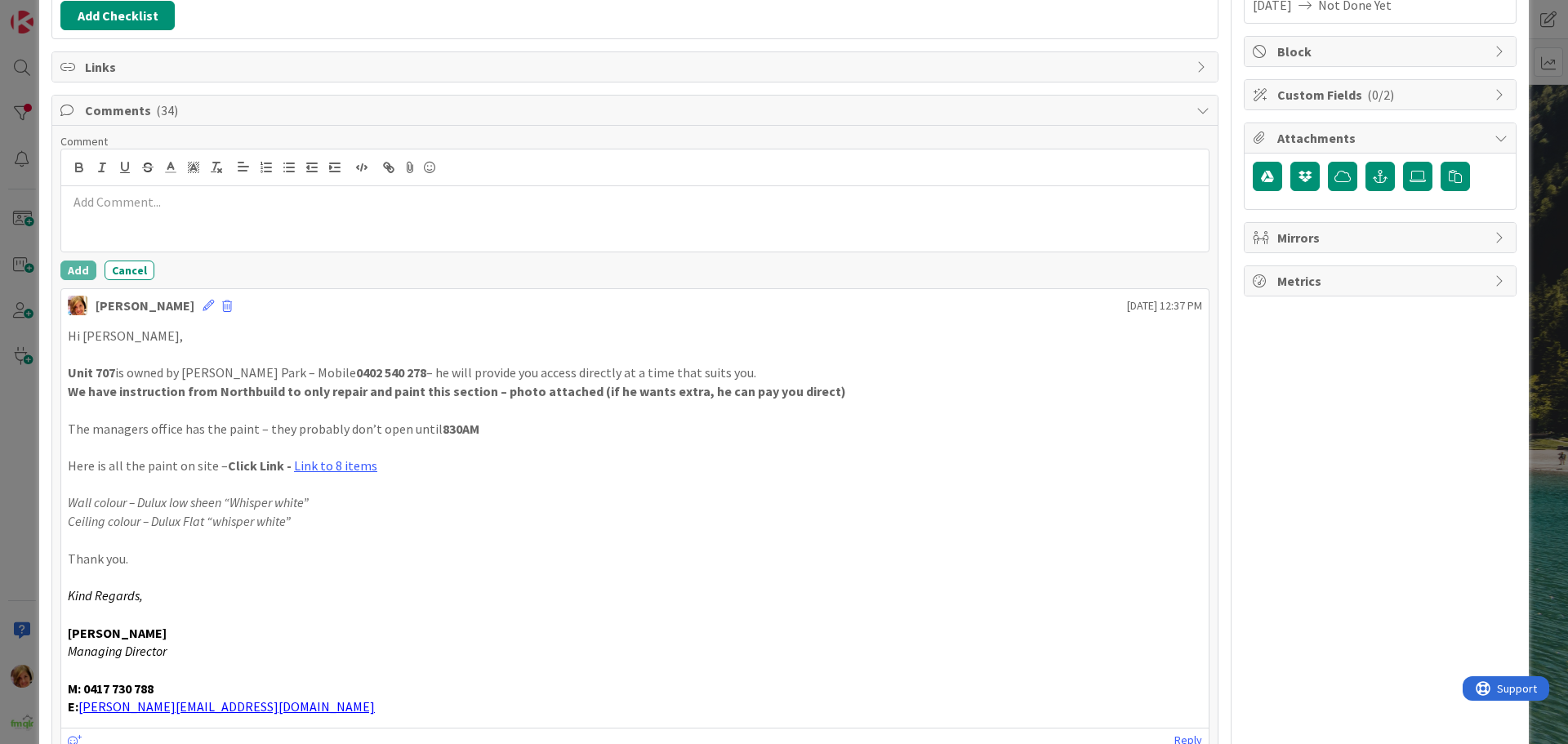
click at [163, 227] on div at bounding box center [635, 218] width 1148 height 65
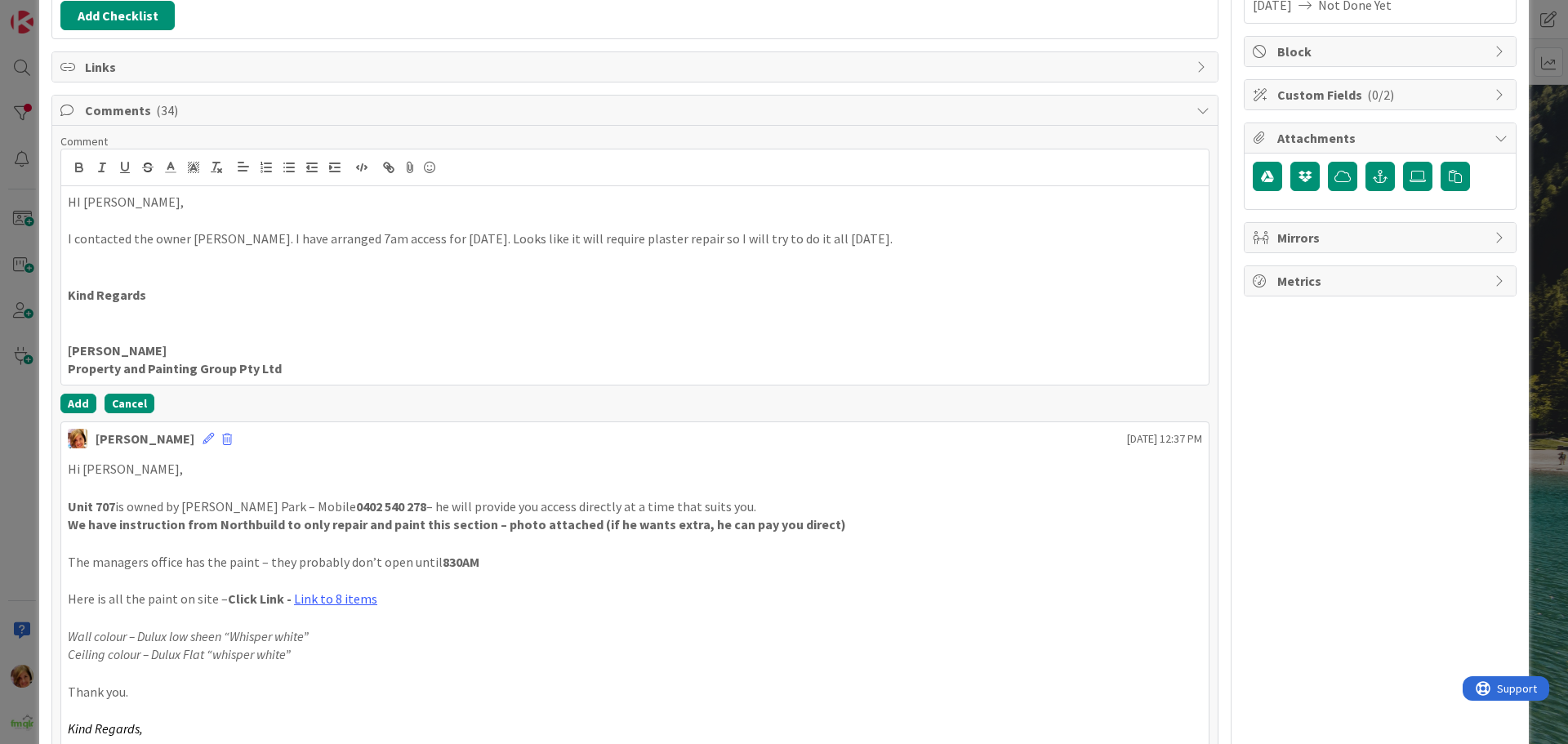
scroll to position [362, 0]
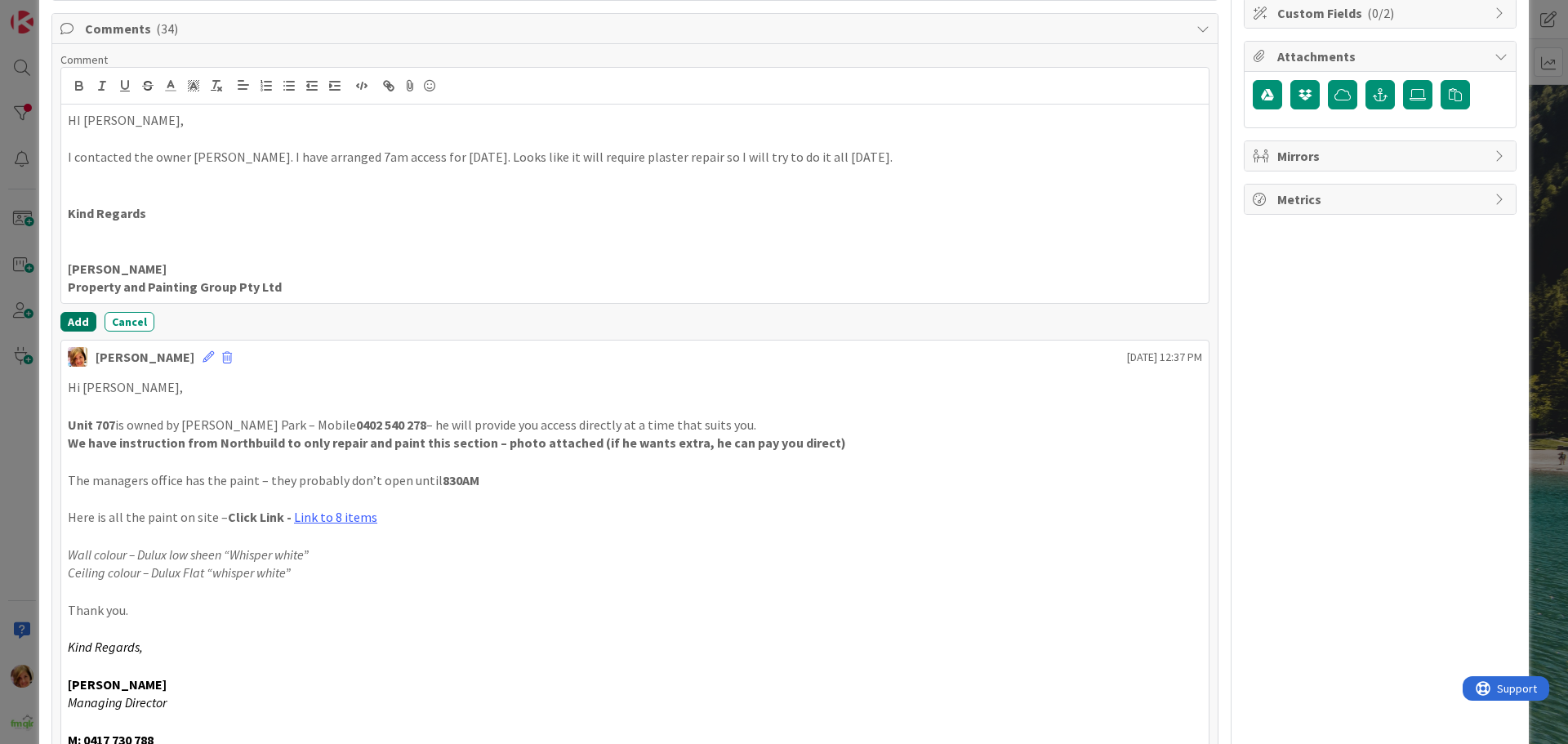
click at [73, 322] on button "Add" at bounding box center [78, 321] width 36 height 20
